Goal: Information Seeking & Learning: Learn about a topic

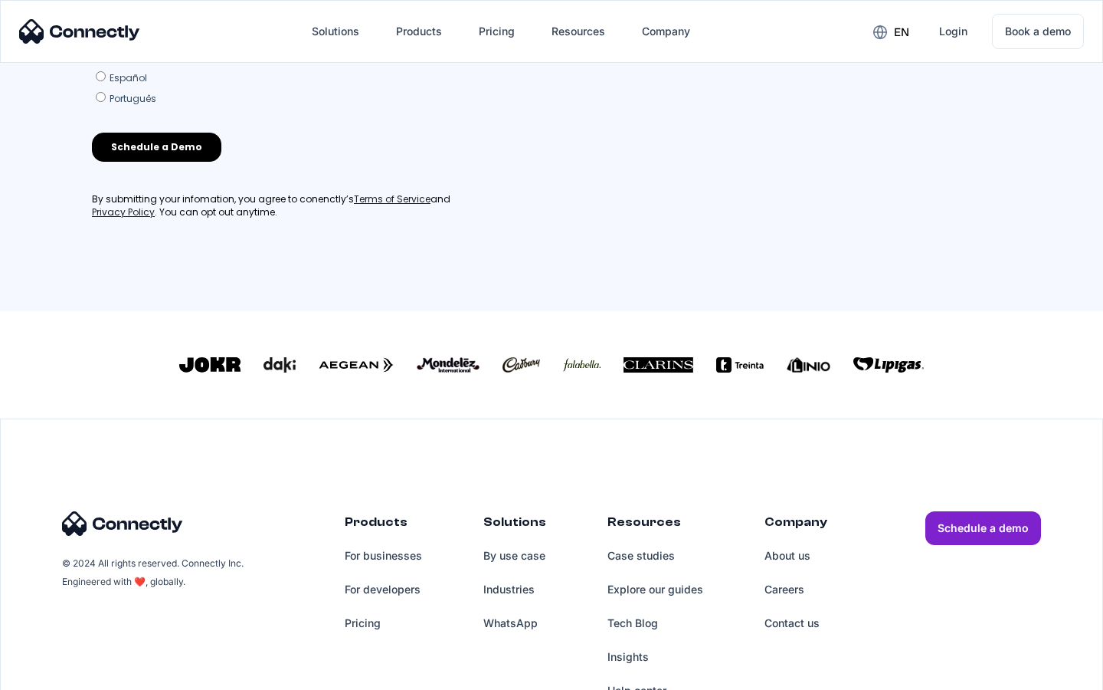
scroll to position [658, 0]
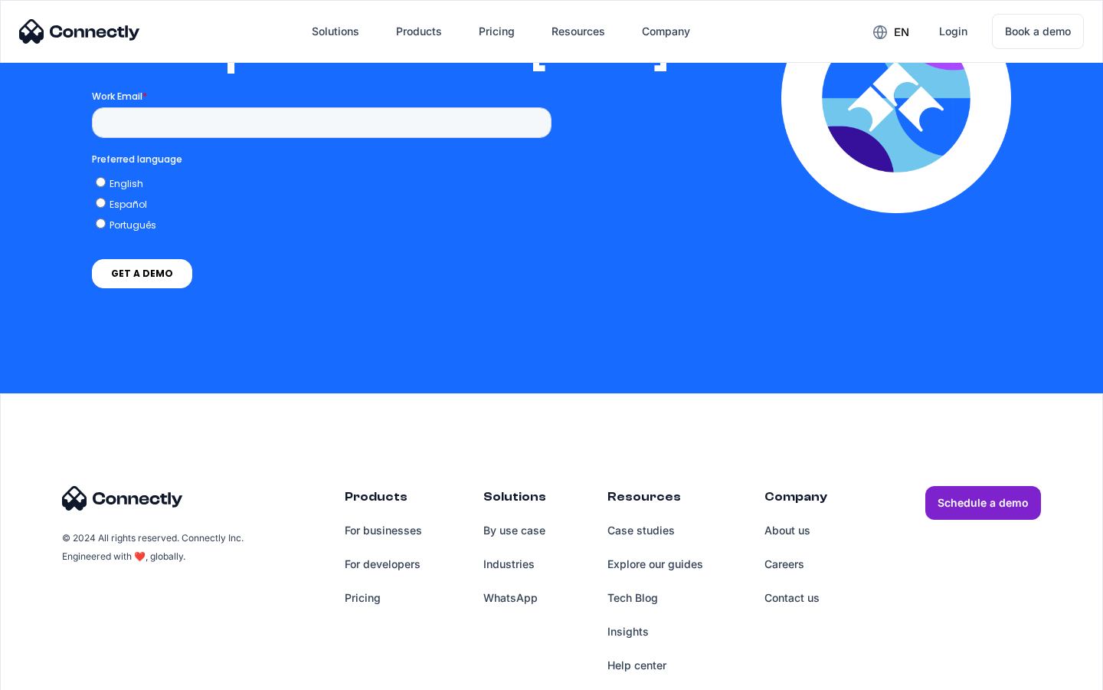
scroll to position [3117, 0]
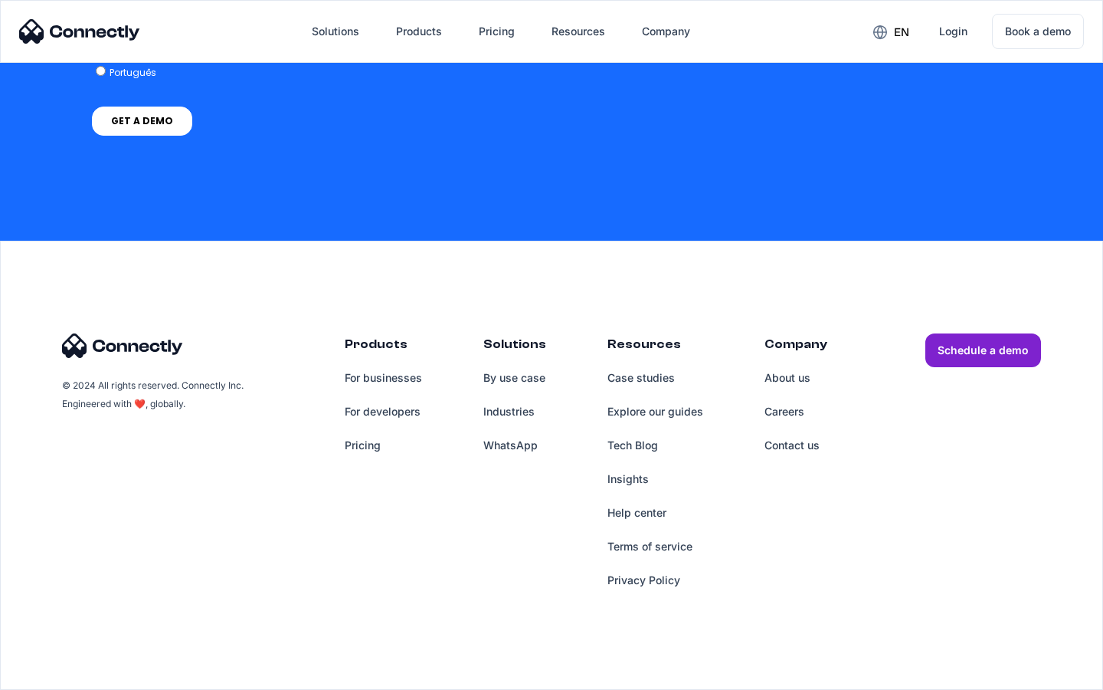
scroll to position [4455, 0]
